Goal: Find specific page/section

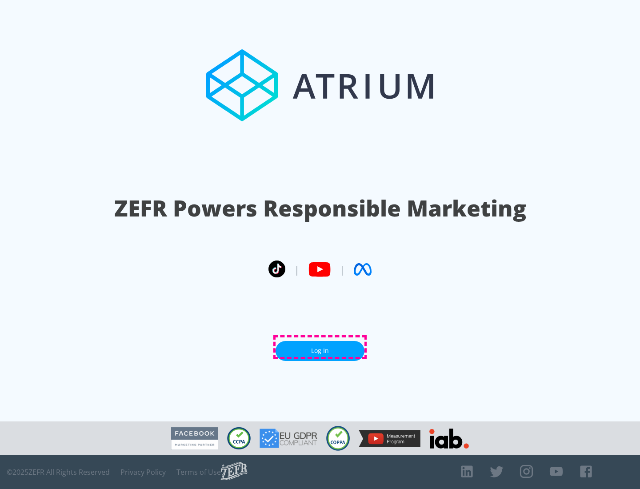
click at [320, 347] on link "Log In" at bounding box center [319, 351] width 89 height 20
